Goal: Use online tool/utility: Use online tool/utility

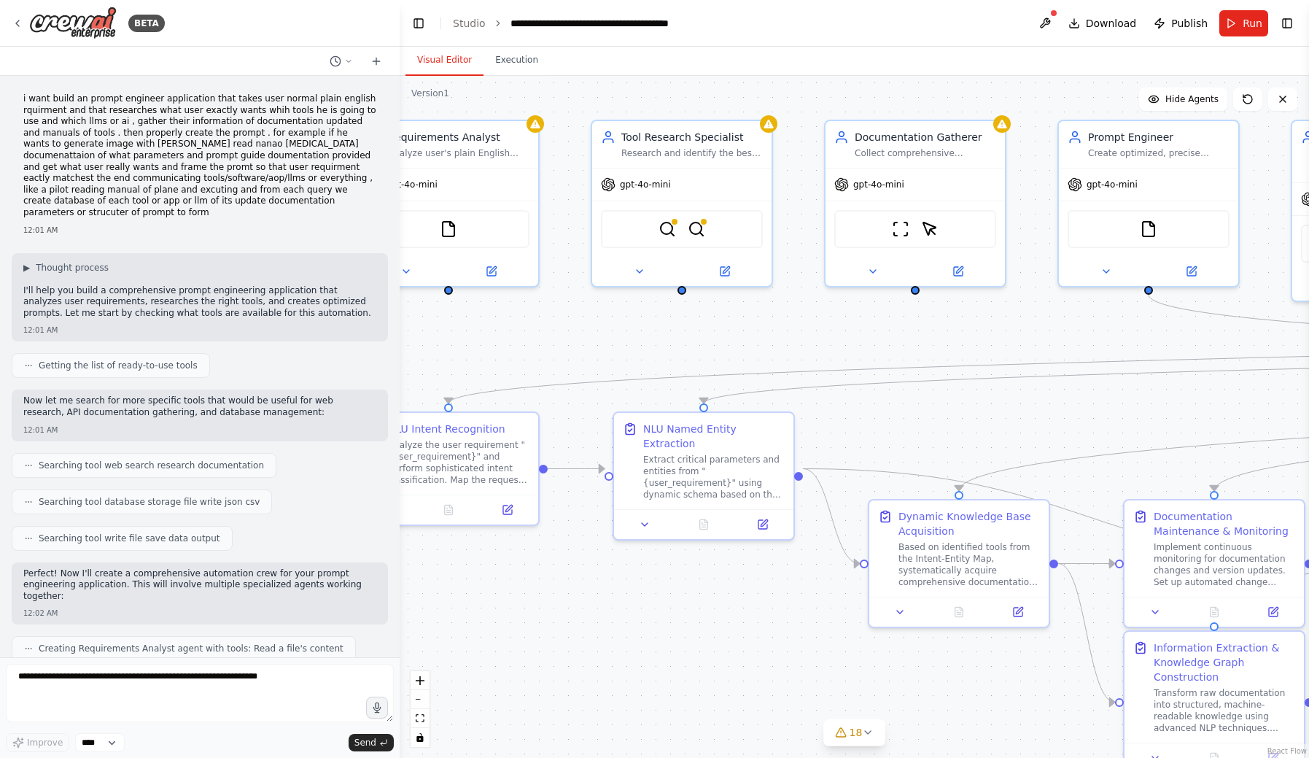
scroll to position [11258, 0]
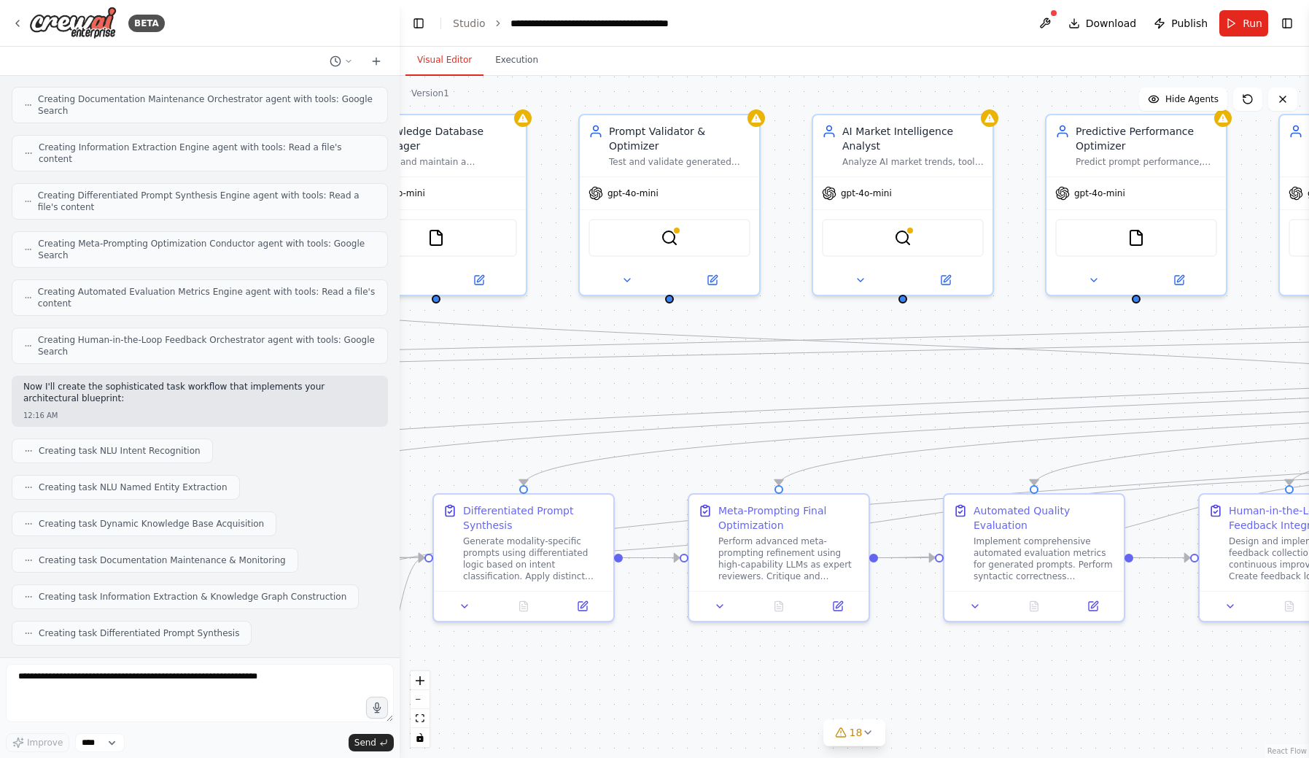
drag, startPoint x: 989, startPoint y: 397, endPoint x: 44, endPoint y: 391, distance: 945.7
click at [44, 391] on div "BETA i want build an prompt engineer application that takes user normal plain e…" at bounding box center [654, 379] width 1309 height 758
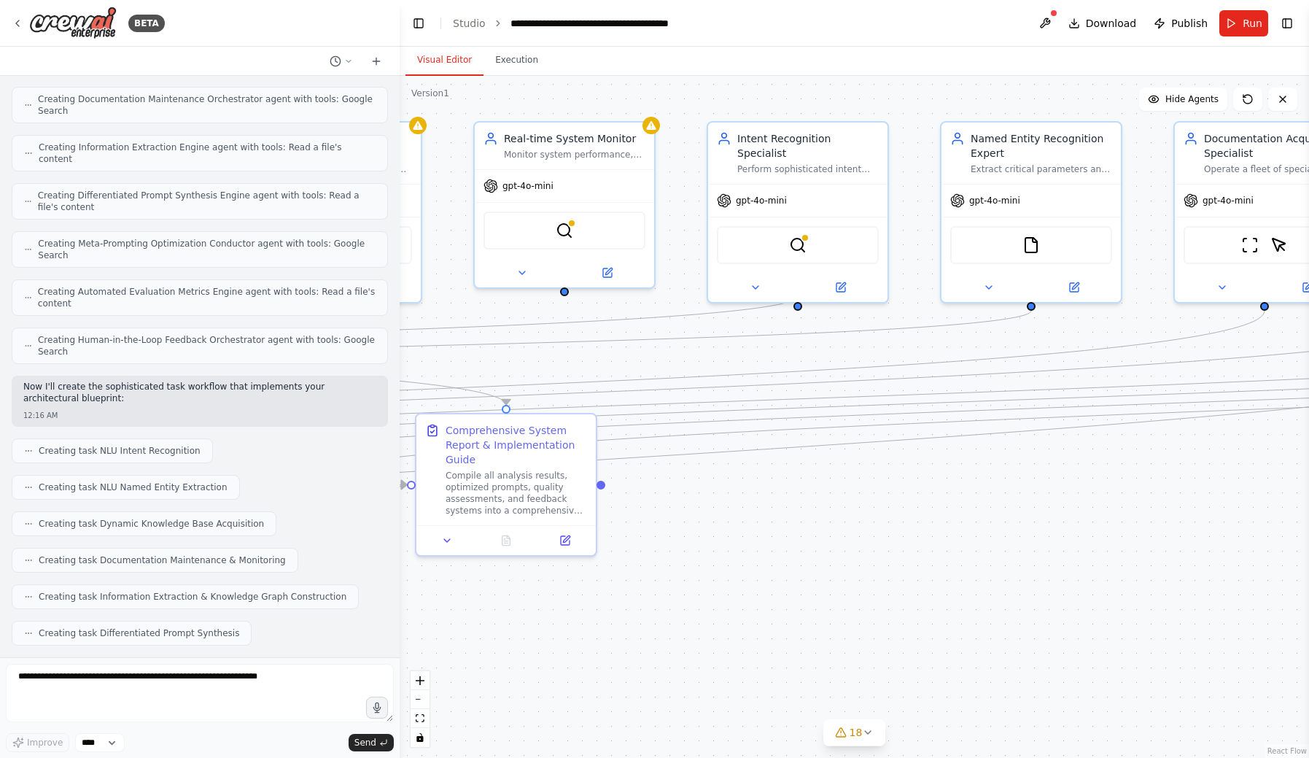
drag, startPoint x: 1035, startPoint y: 653, endPoint x: -4, endPoint y: 660, distance: 1038.3
click at [0, 660] on html "BETA i want build an prompt engineer application that takes user normal plain e…" at bounding box center [654, 379] width 1309 height 758
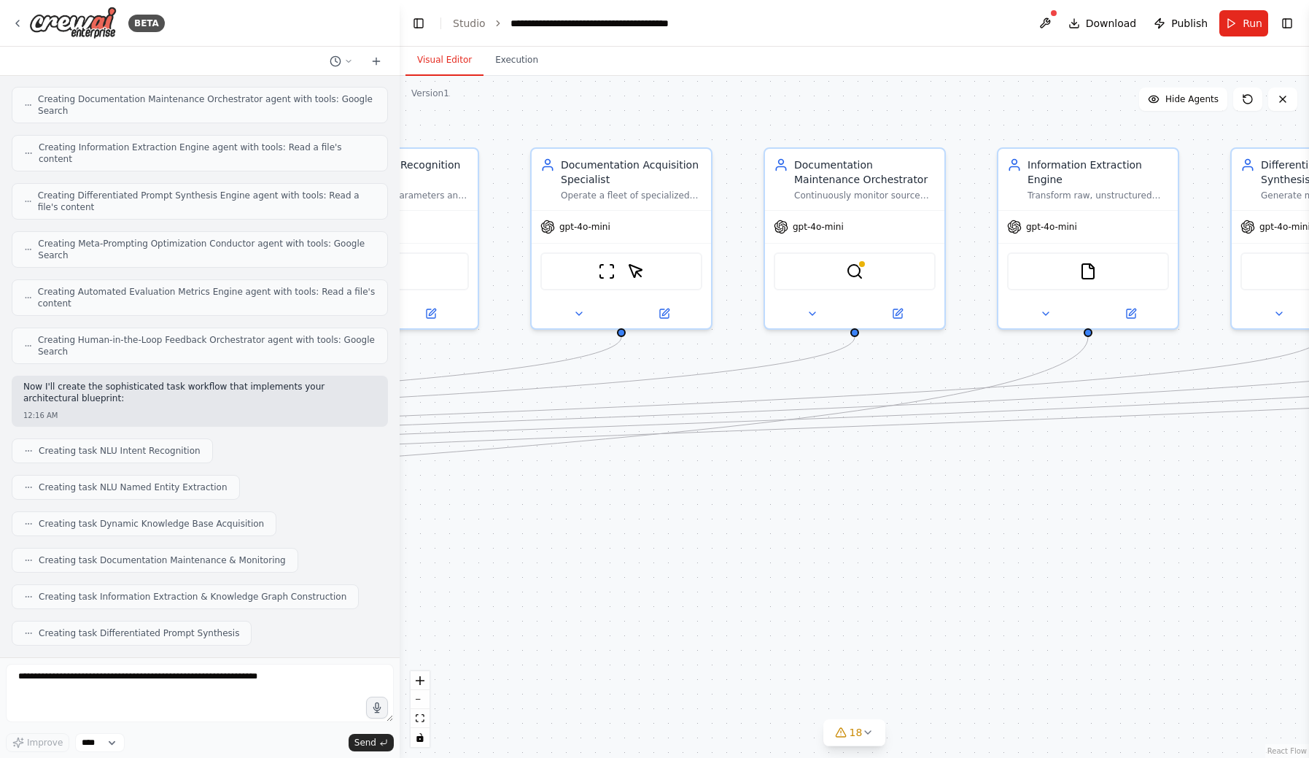
drag, startPoint x: 759, startPoint y: 629, endPoint x: 117, endPoint y: 655, distance: 642.2
click at [117, 655] on div "BETA i want build an prompt engineer application that takes user normal plain e…" at bounding box center [654, 379] width 1309 height 758
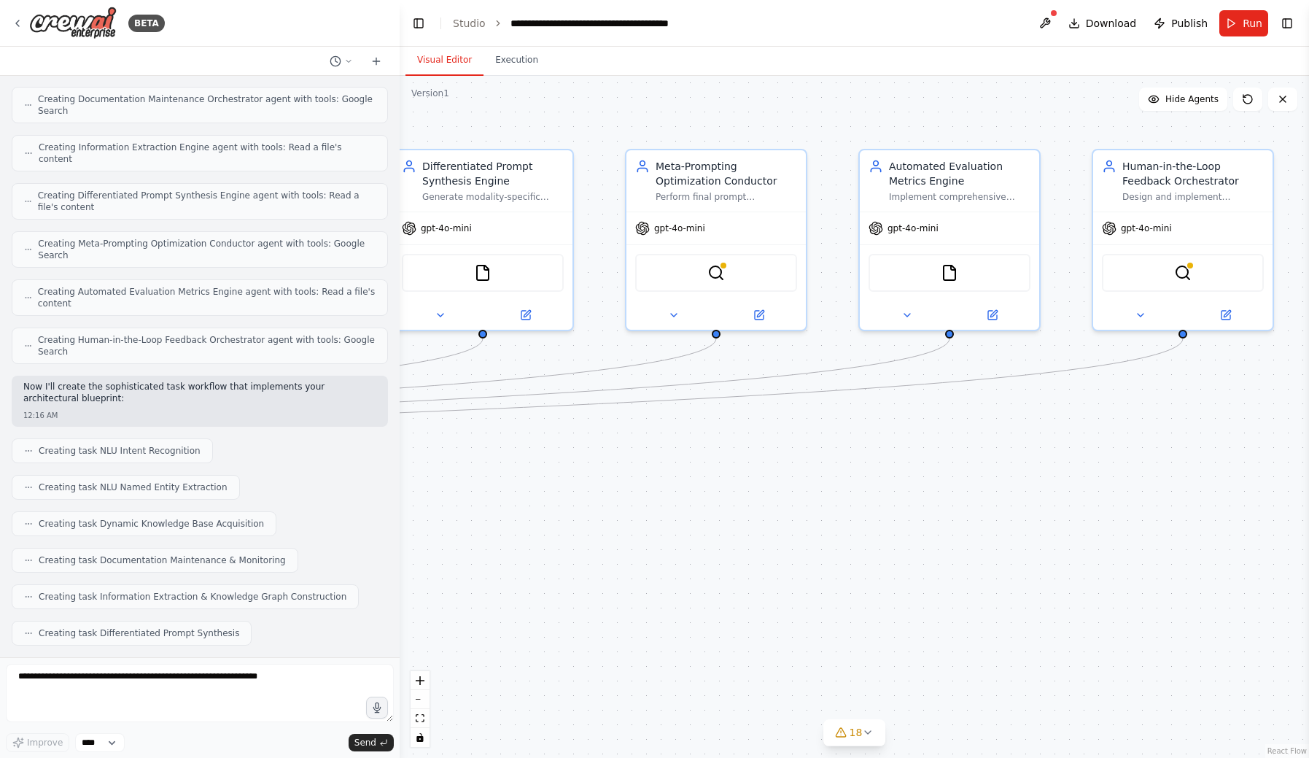
drag, startPoint x: 836, startPoint y: 639, endPoint x: -3, endPoint y: 640, distance: 838.5
click at [0, 640] on html "BETA i want build an prompt engineer application that takes user normal plain e…" at bounding box center [654, 379] width 1309 height 758
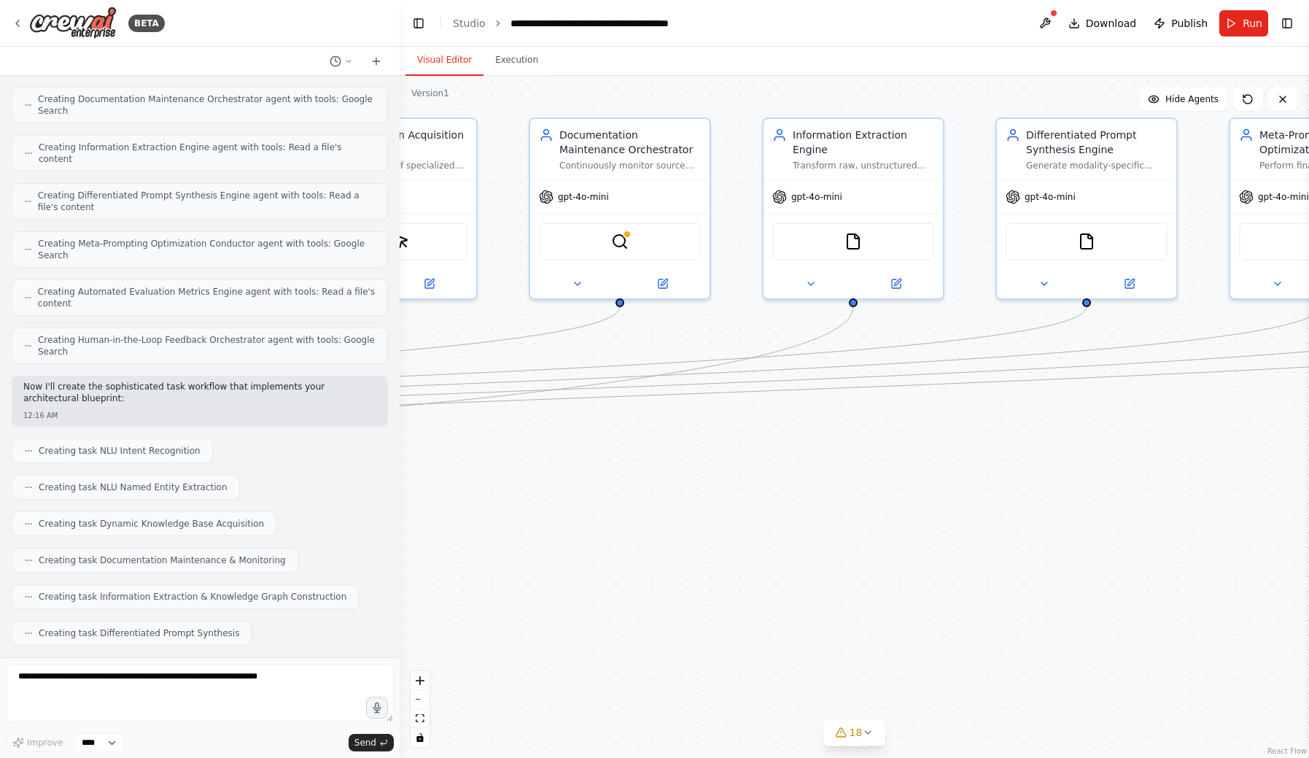
drag, startPoint x: 705, startPoint y: 596, endPoint x: 1307, endPoint y: 569, distance: 602.2
click at [1307, 569] on div "BETA i want build an prompt engineer application that takes user normal plain e…" at bounding box center [654, 379] width 1309 height 758
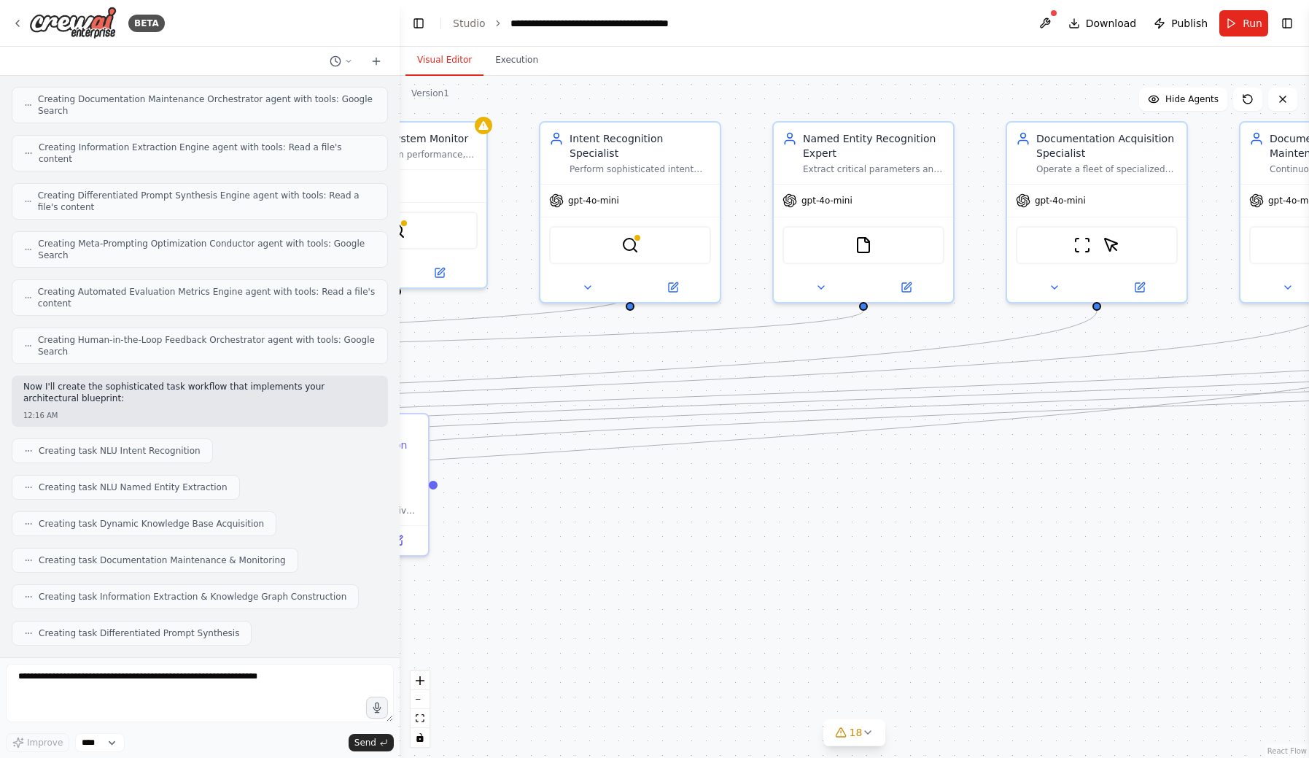
drag, startPoint x: 597, startPoint y: 540, endPoint x: 1299, endPoint y: 546, distance: 701.5
click at [1303, 546] on div "BETA i want build an prompt engineer application that takes user normal plain e…" at bounding box center [654, 379] width 1309 height 758
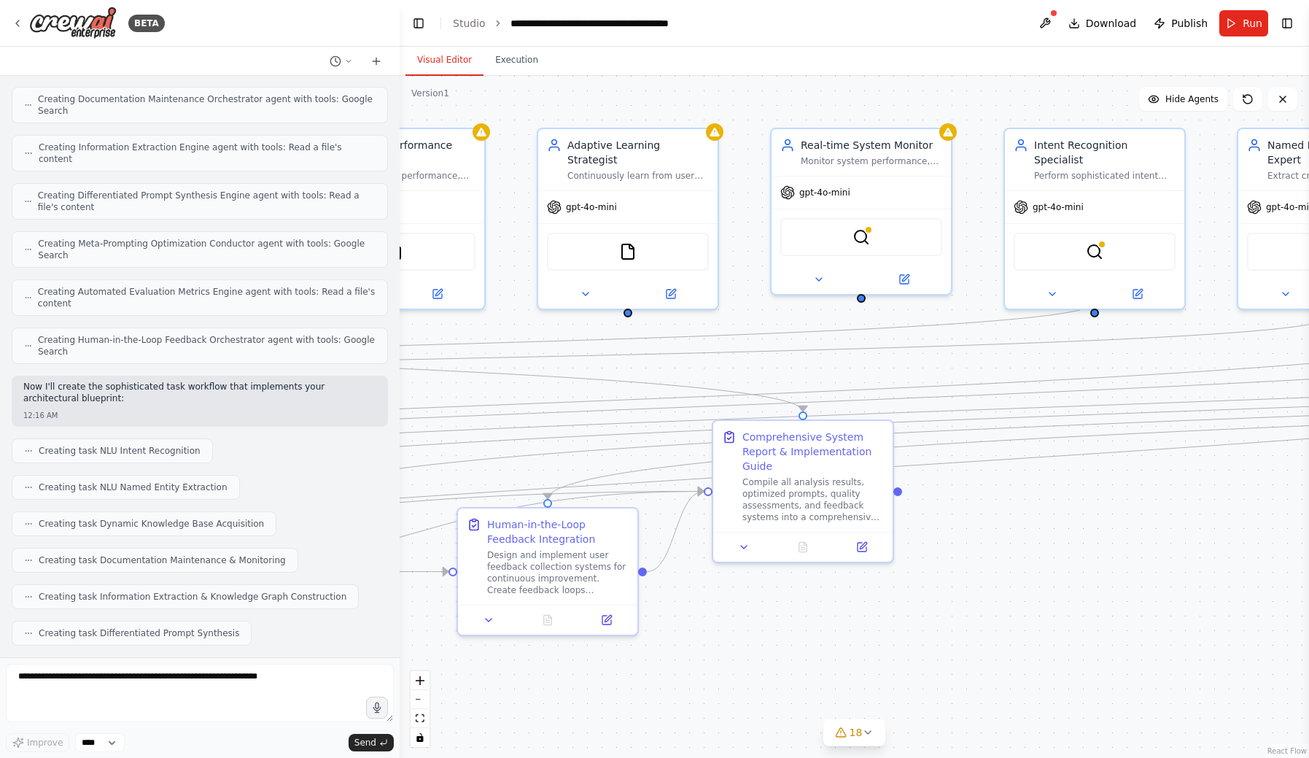
drag, startPoint x: 839, startPoint y: 532, endPoint x: 1299, endPoint y: 533, distance: 460.8
click at [1305, 533] on div "BETA i want build an prompt engineer application that takes user normal plain e…" at bounding box center [654, 379] width 1309 height 758
click at [844, 553] on button at bounding box center [858, 544] width 50 height 17
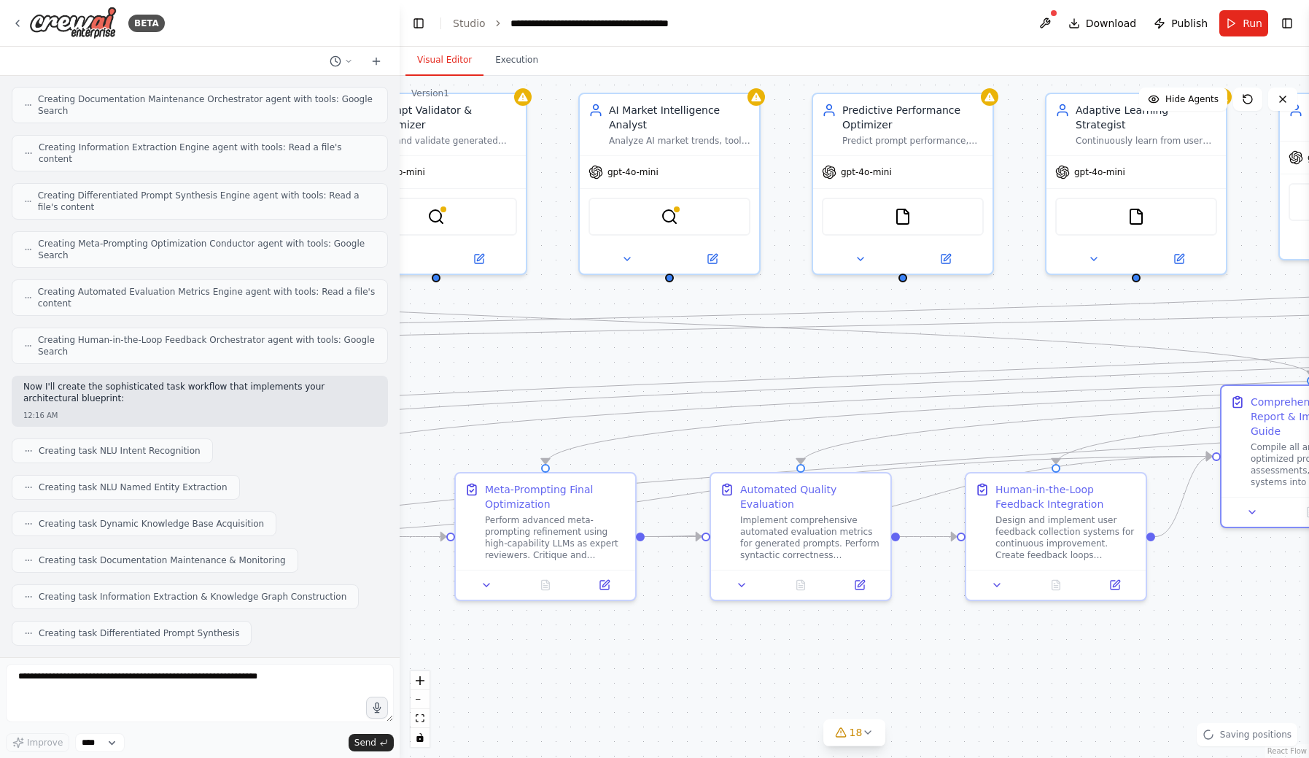
drag, startPoint x: 795, startPoint y: 590, endPoint x: 1307, endPoint y: 554, distance: 512.4
click at [1307, 554] on div "BETA i want build an prompt engineer application that takes user normal plain e…" at bounding box center [654, 379] width 1309 height 758
click at [370, 59] on button at bounding box center [376, 60] width 23 height 17
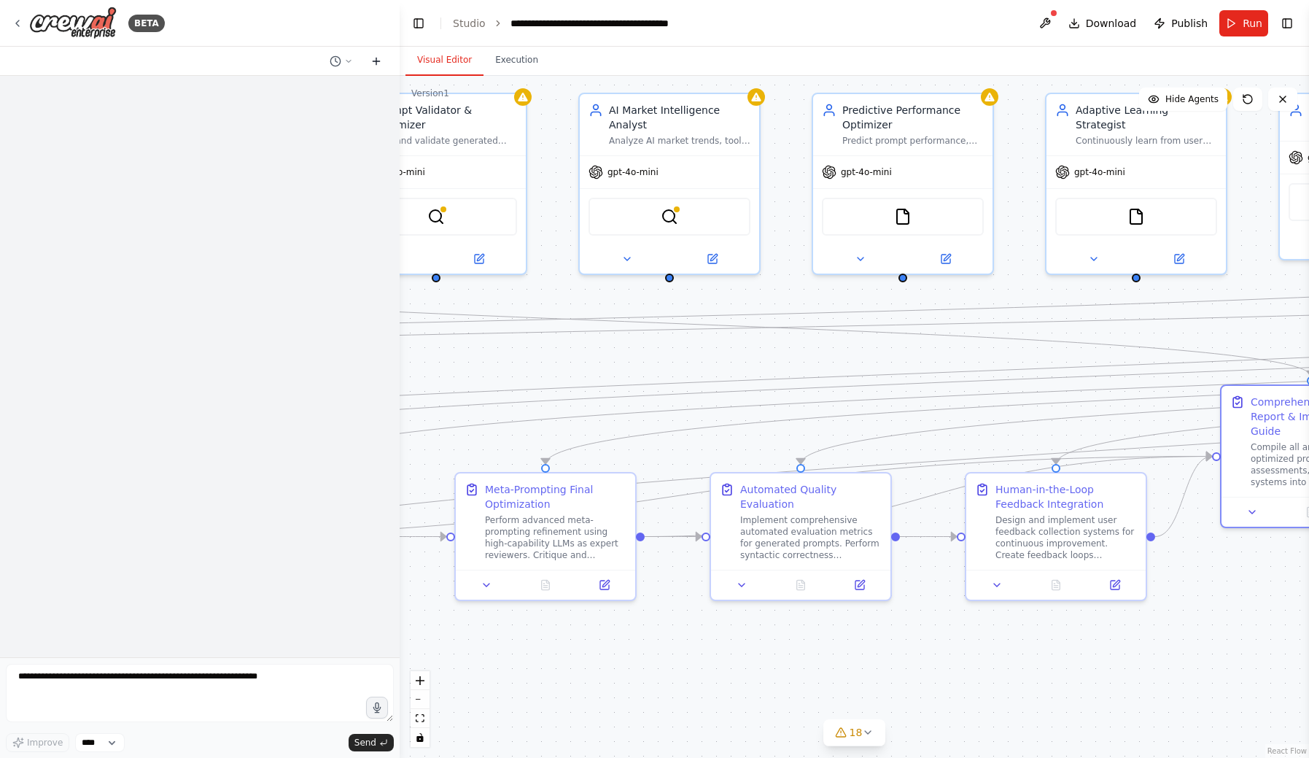
scroll to position [0, 0]
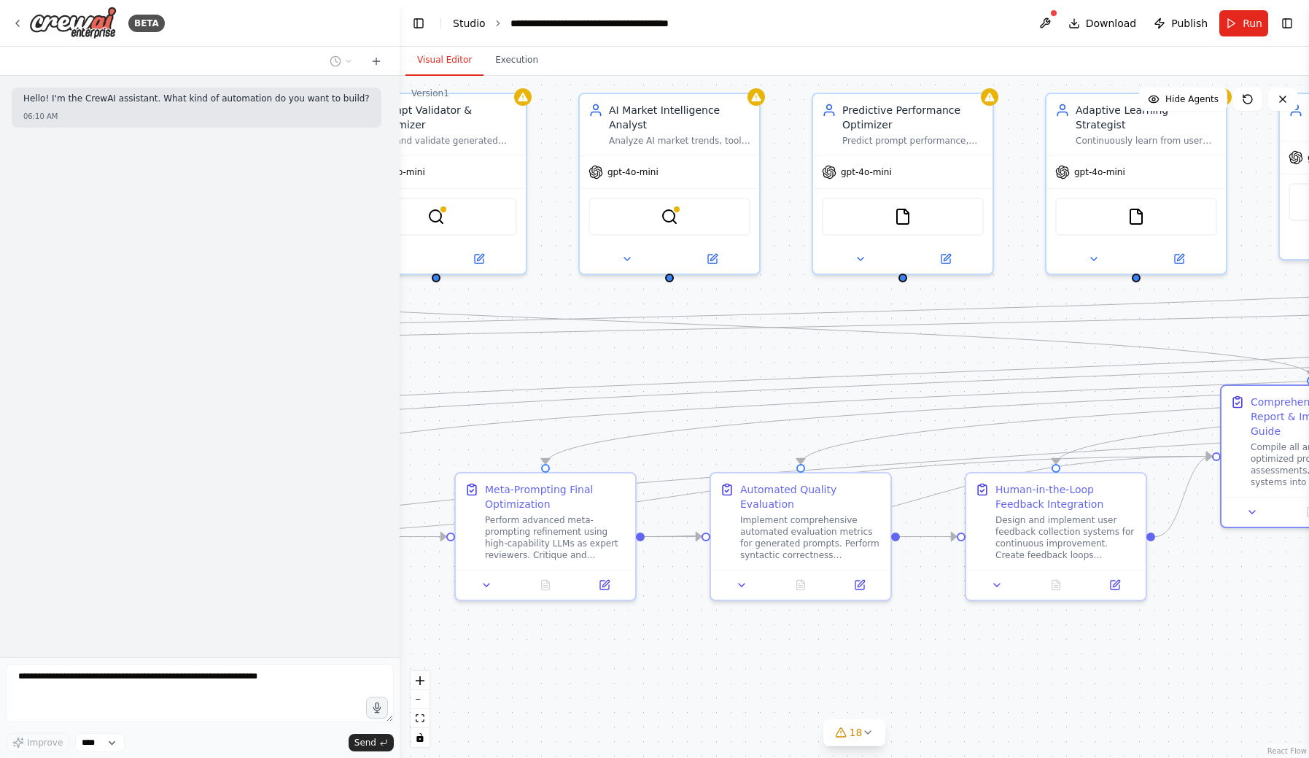
click at [454, 26] on link "Studio" at bounding box center [469, 23] width 33 height 12
